Goal: Task Accomplishment & Management: Manage account settings

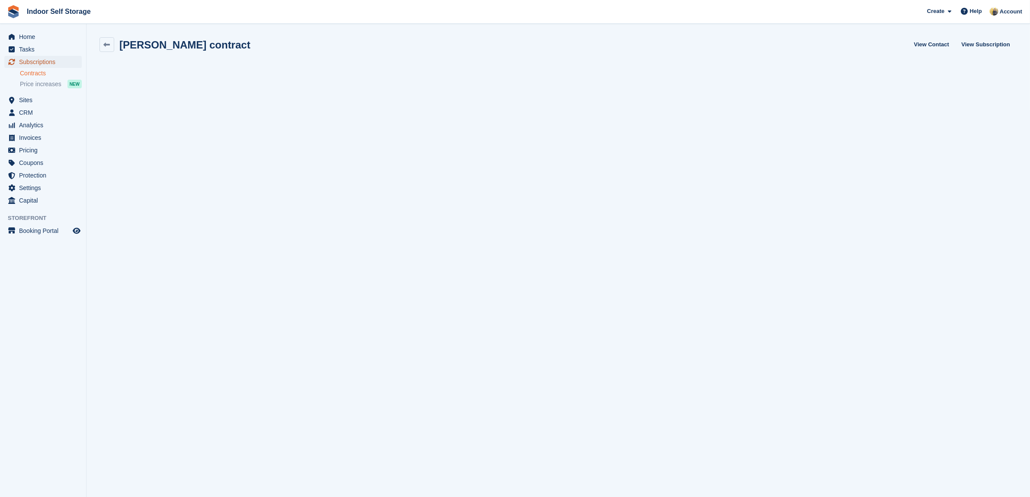
click at [57, 61] on span "Subscriptions" at bounding box center [45, 62] width 52 height 12
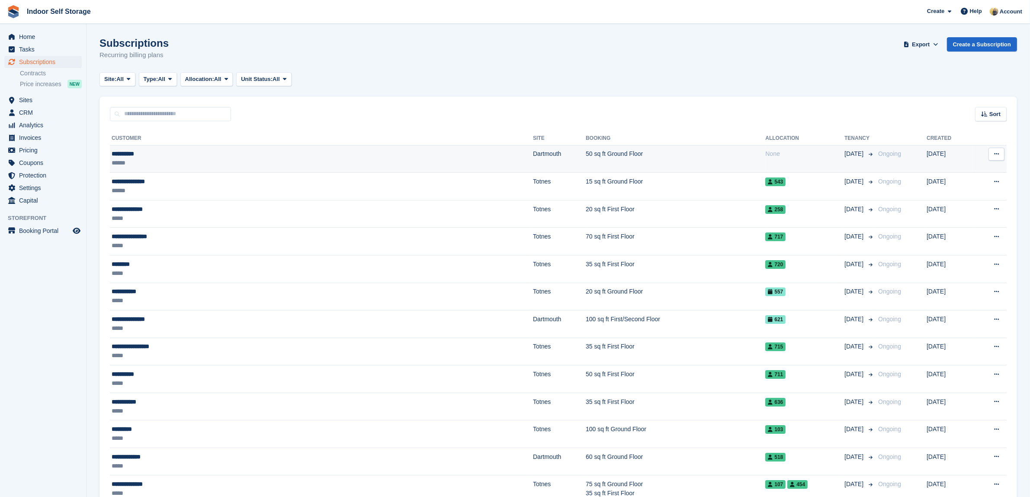
click at [177, 154] on div "**********" at bounding box center [224, 153] width 225 height 9
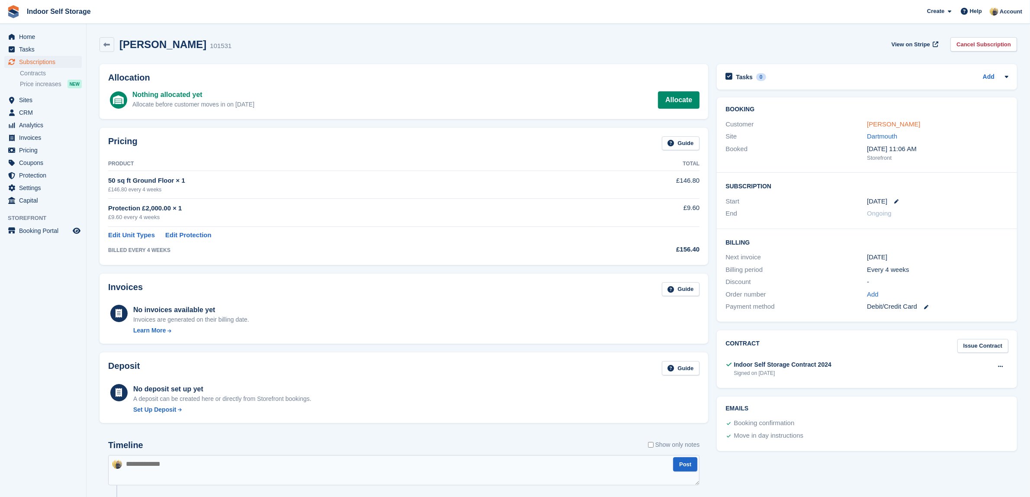
click at [894, 122] on link "[PERSON_NAME]" at bounding box center [893, 123] width 53 height 7
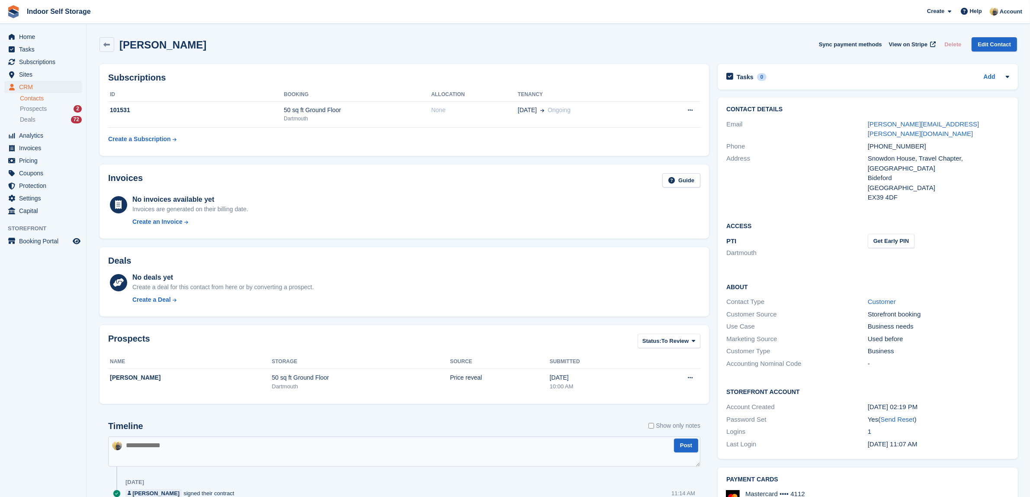
click at [362, 145] on table "ID Booking Allocation Tenancy 101531 50 sq ft Ground Floor Dartmouth None 18 Au…" at bounding box center [404, 118] width 592 height 60
